Goal: Check status: Check status

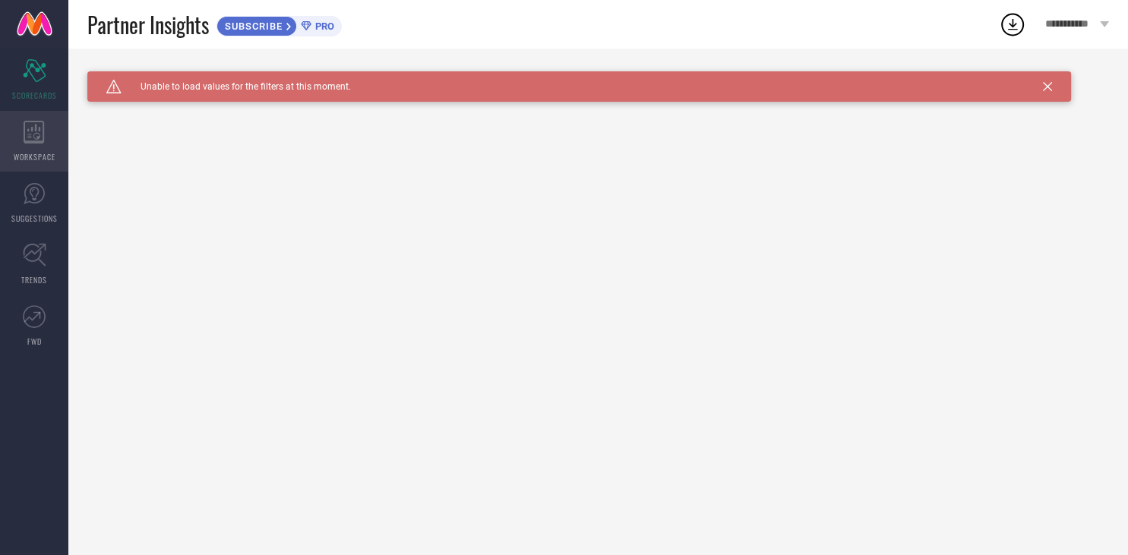
click at [38, 126] on icon at bounding box center [34, 132] width 21 height 23
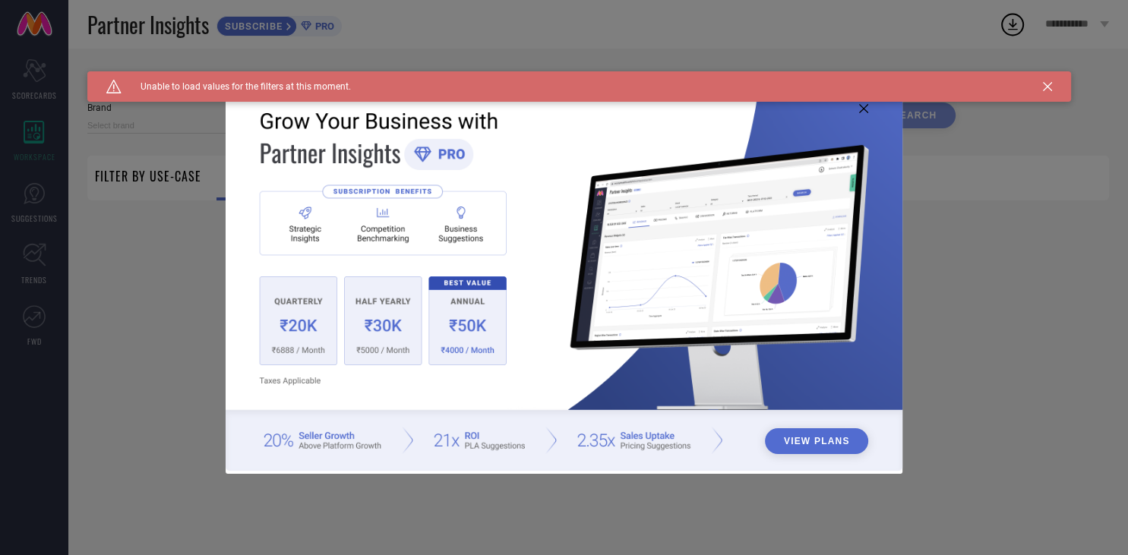
type input "1 STOP FASHION"
type input "All"
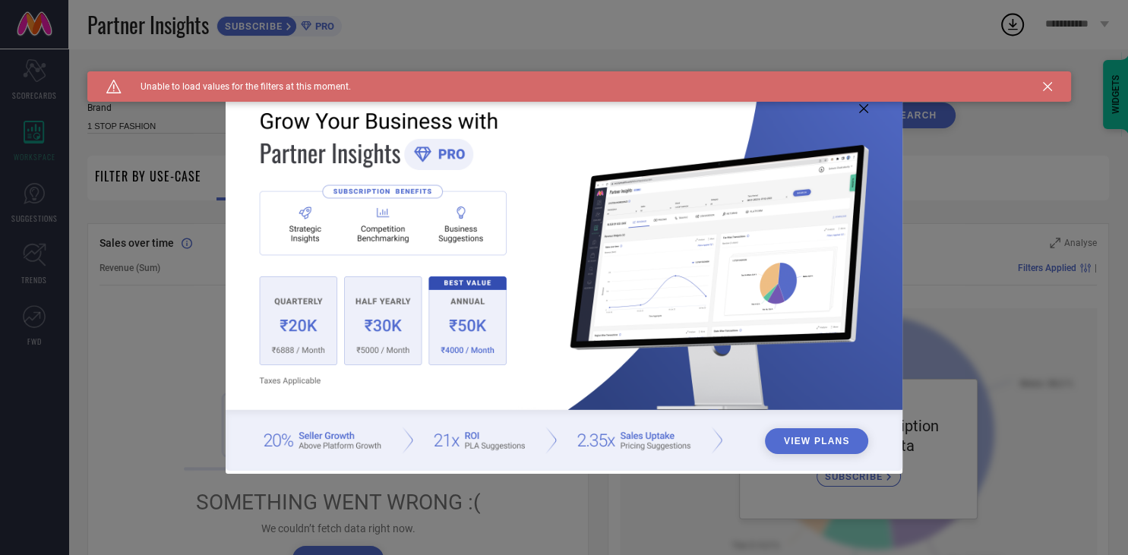
click at [860, 111] on icon at bounding box center [863, 108] width 9 height 9
